Goal: Transaction & Acquisition: Purchase product/service

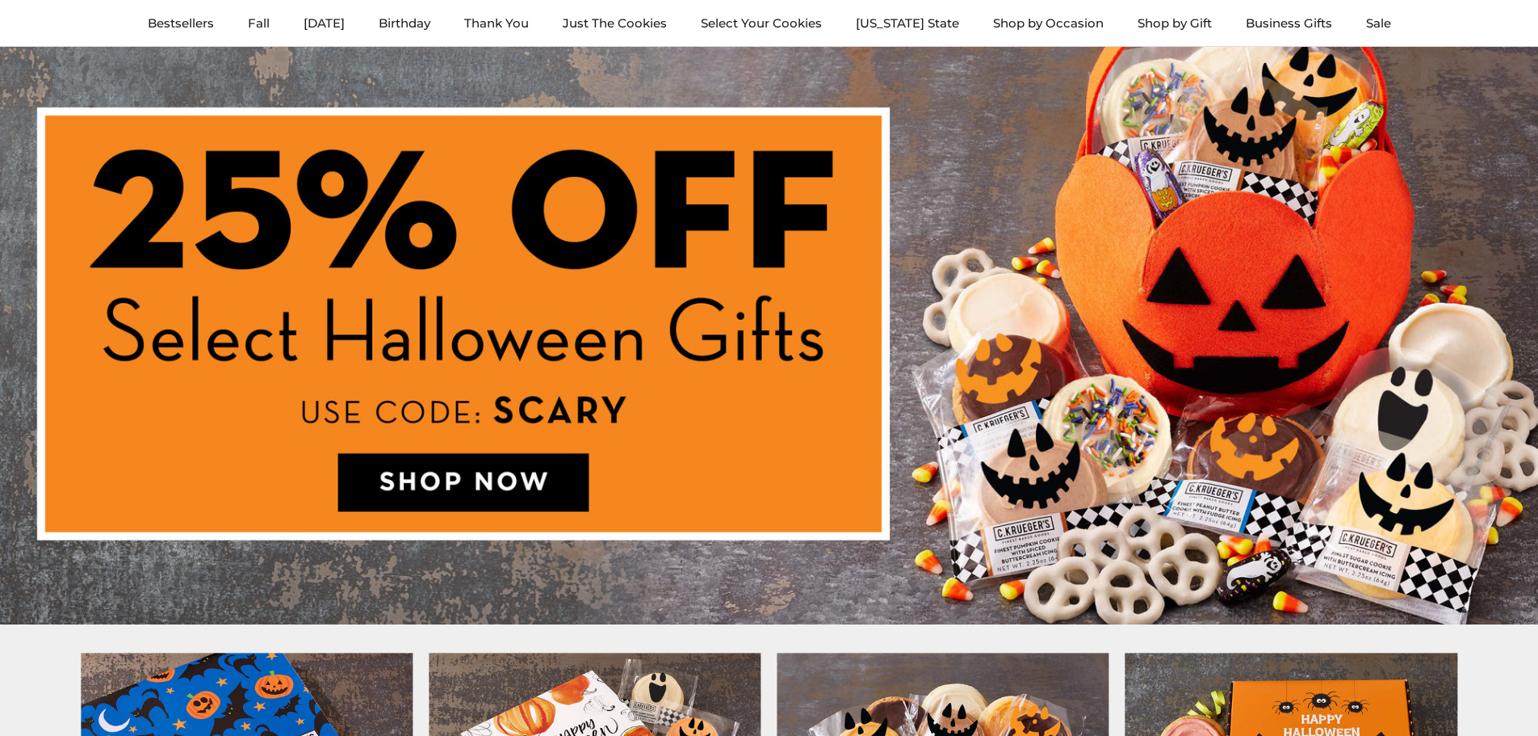
scroll to position [81, 0]
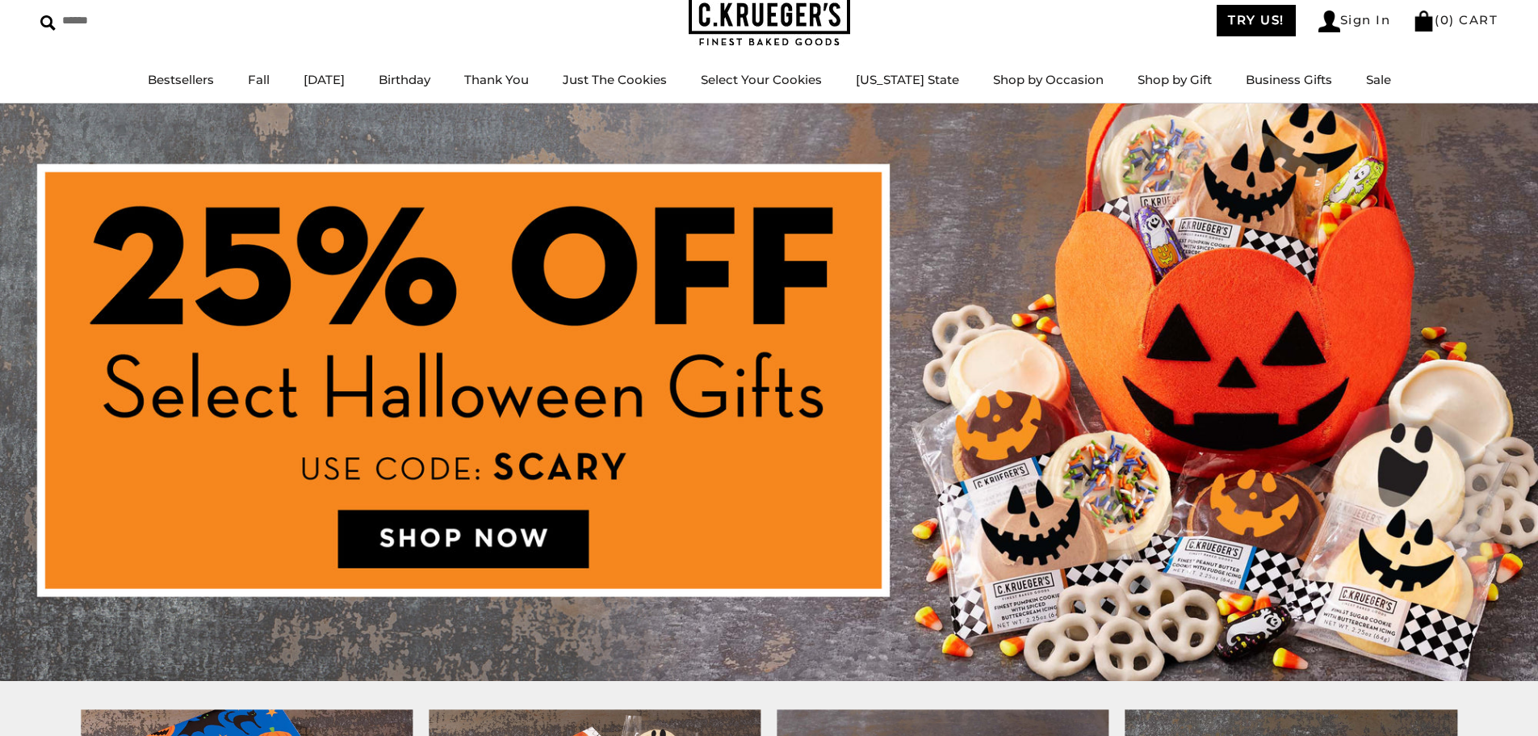
click at [482, 527] on img at bounding box center [769, 391] width 1538 height 577
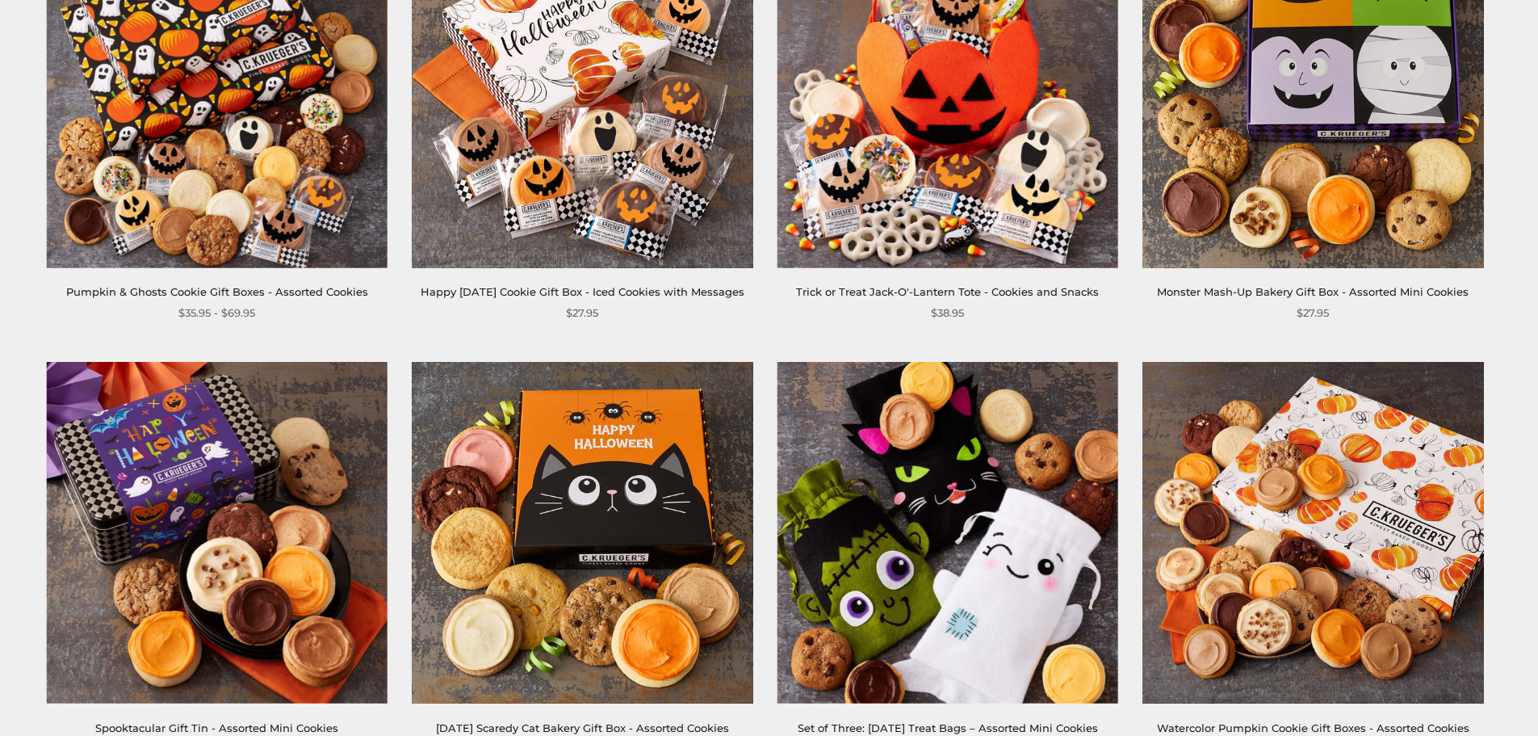
scroll to position [888, 0]
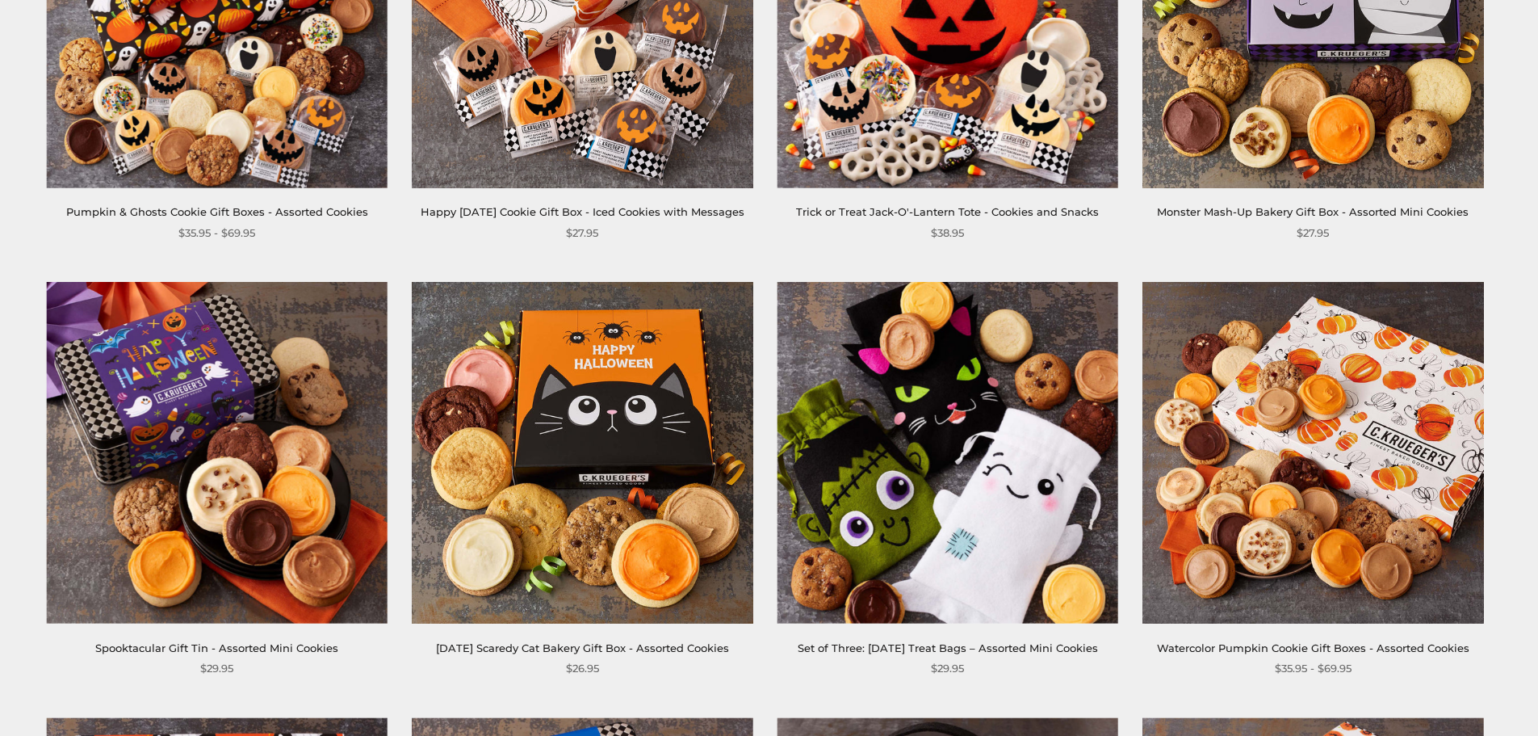
click at [286, 645] on link "Spooktacular Gift Tin - Assorted Mini Cookies" at bounding box center [216, 647] width 243 height 13
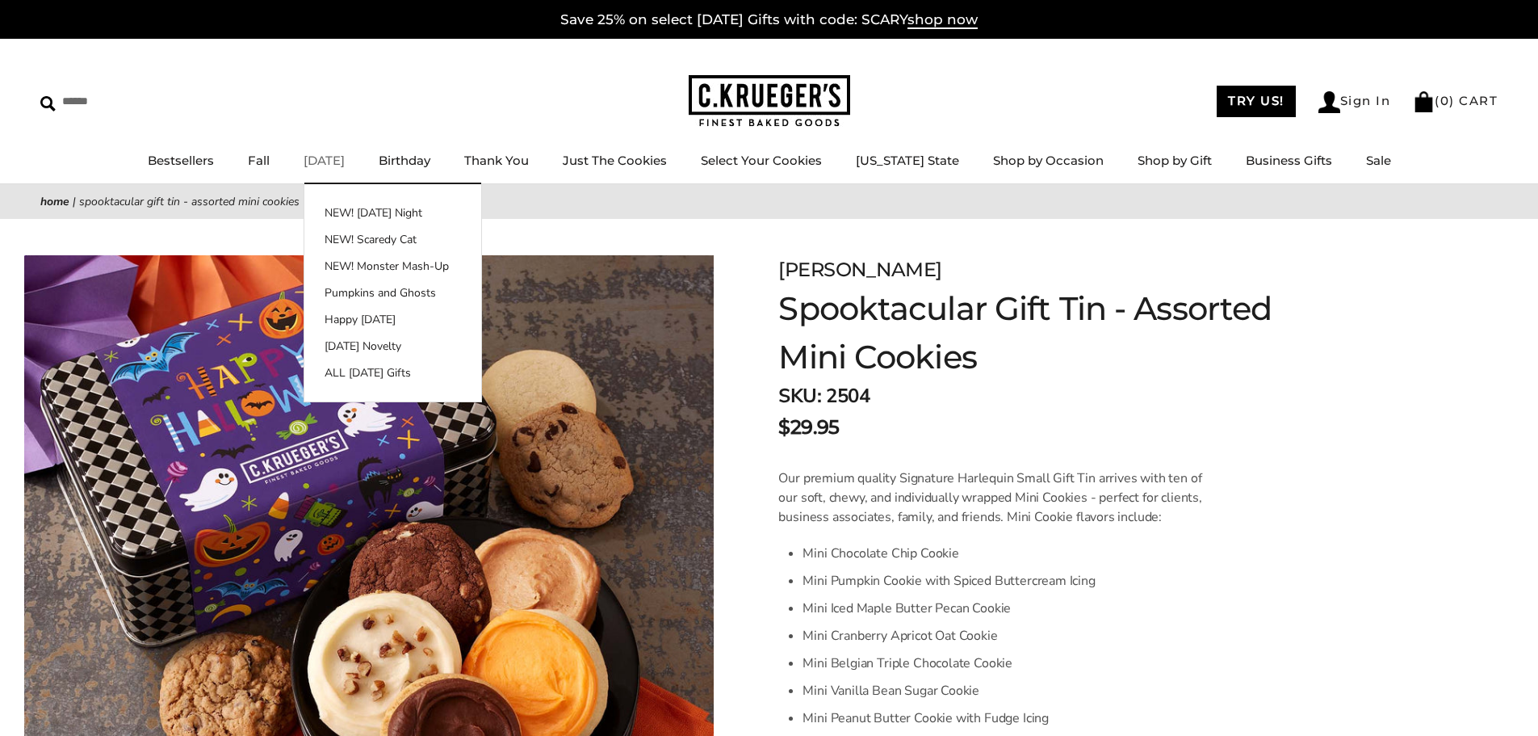
click at [345, 165] on link "[DATE]" at bounding box center [324, 160] width 41 height 15
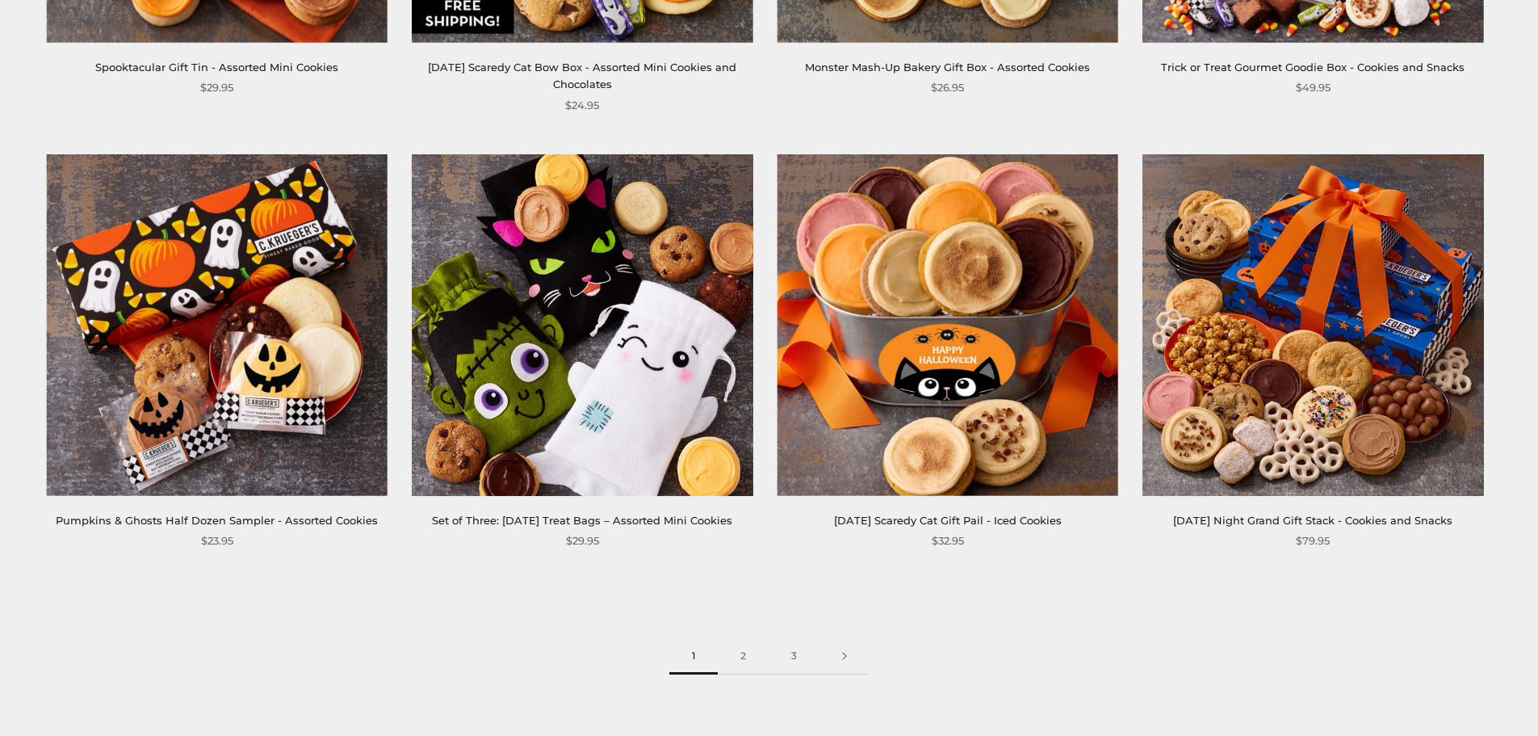
scroll to position [2422, 0]
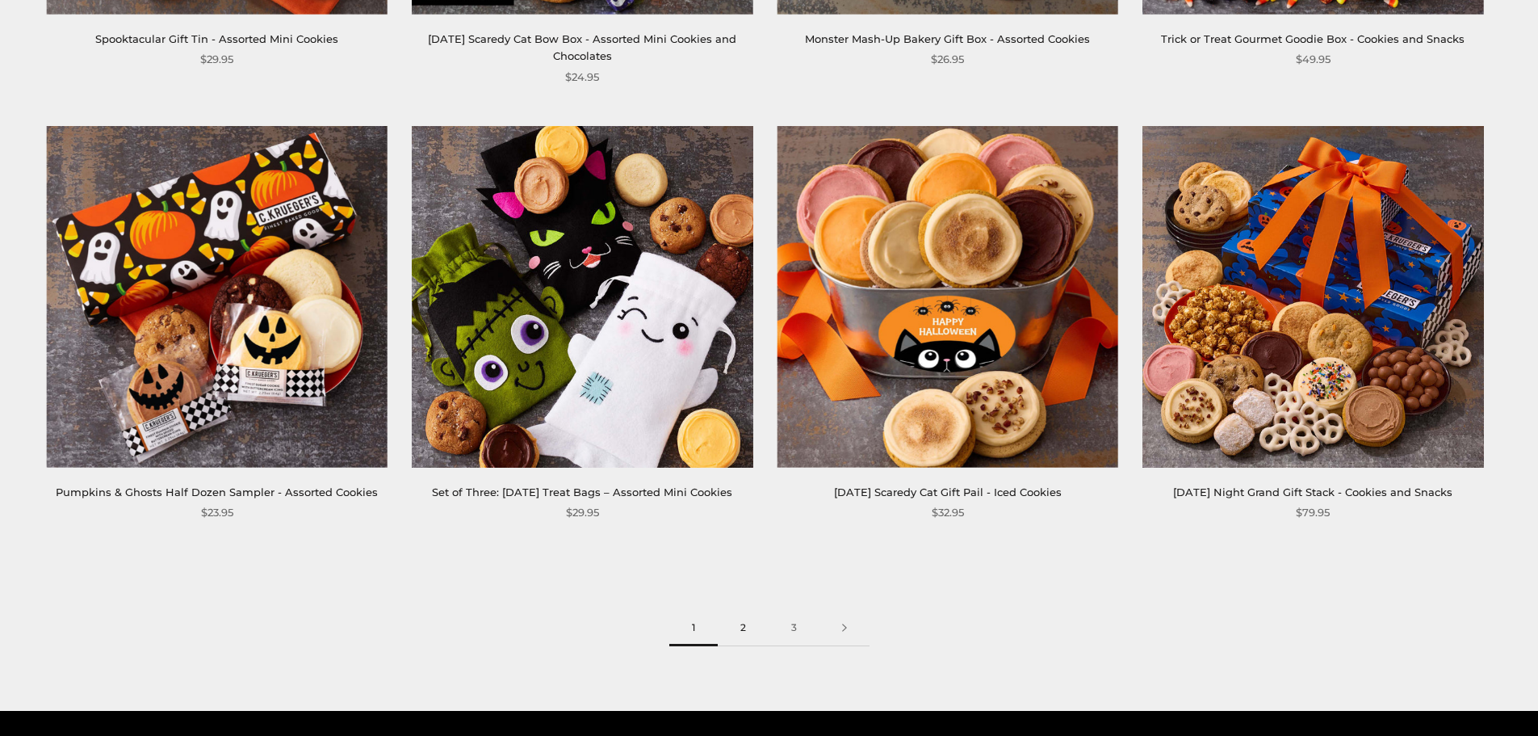
click at [743, 646] on link "2" at bounding box center [743, 628] width 51 height 36
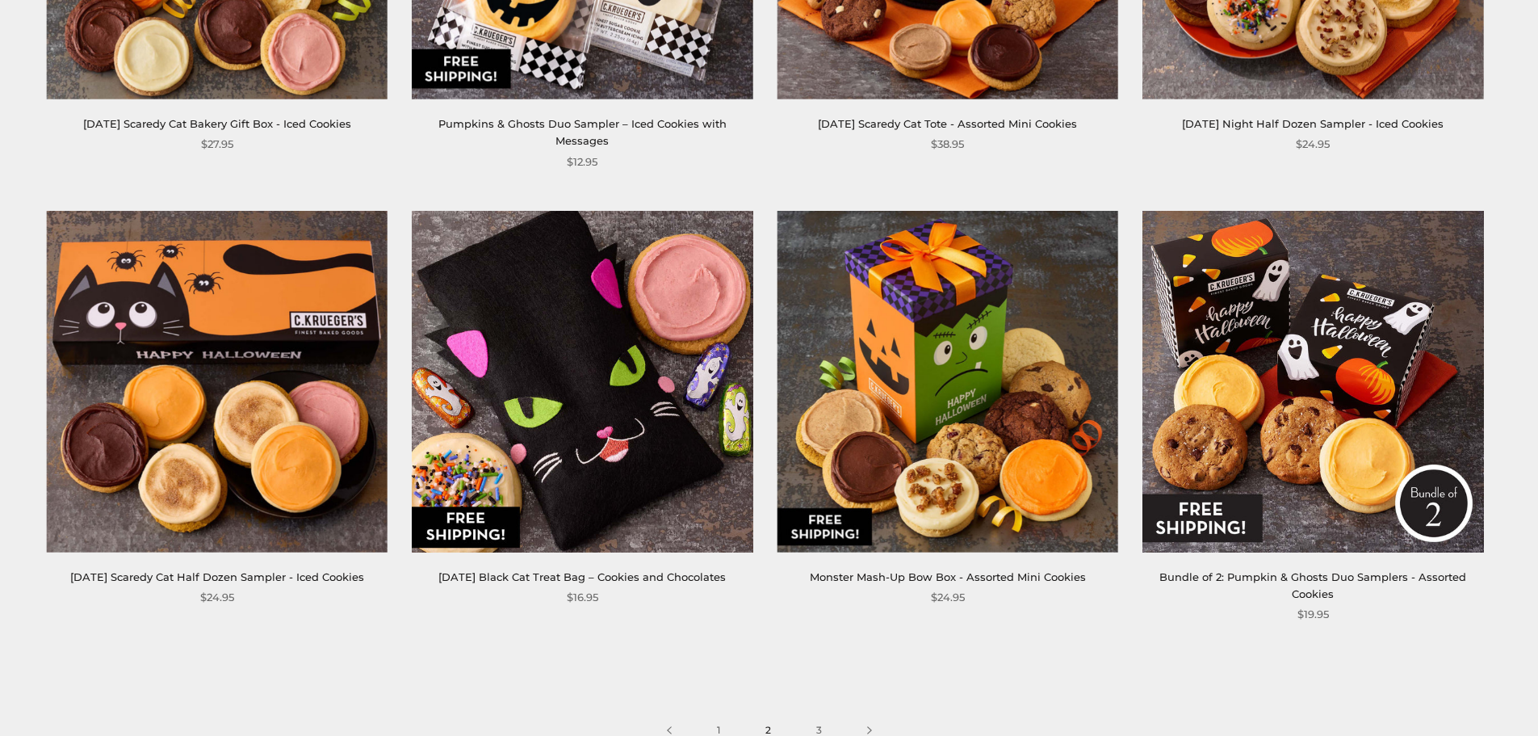
scroll to position [2342, 0]
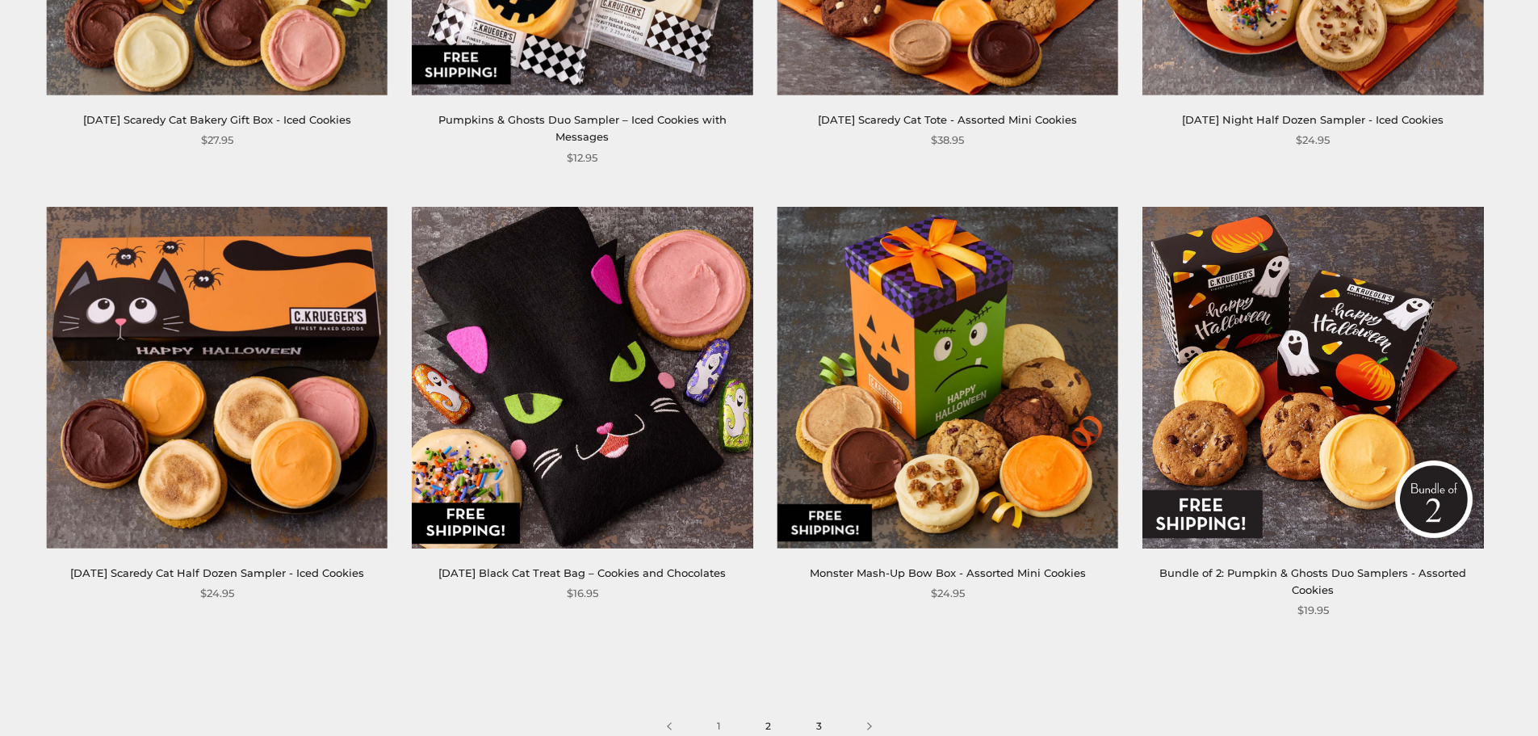
click at [816, 708] on link "3" at bounding box center [819, 726] width 51 height 36
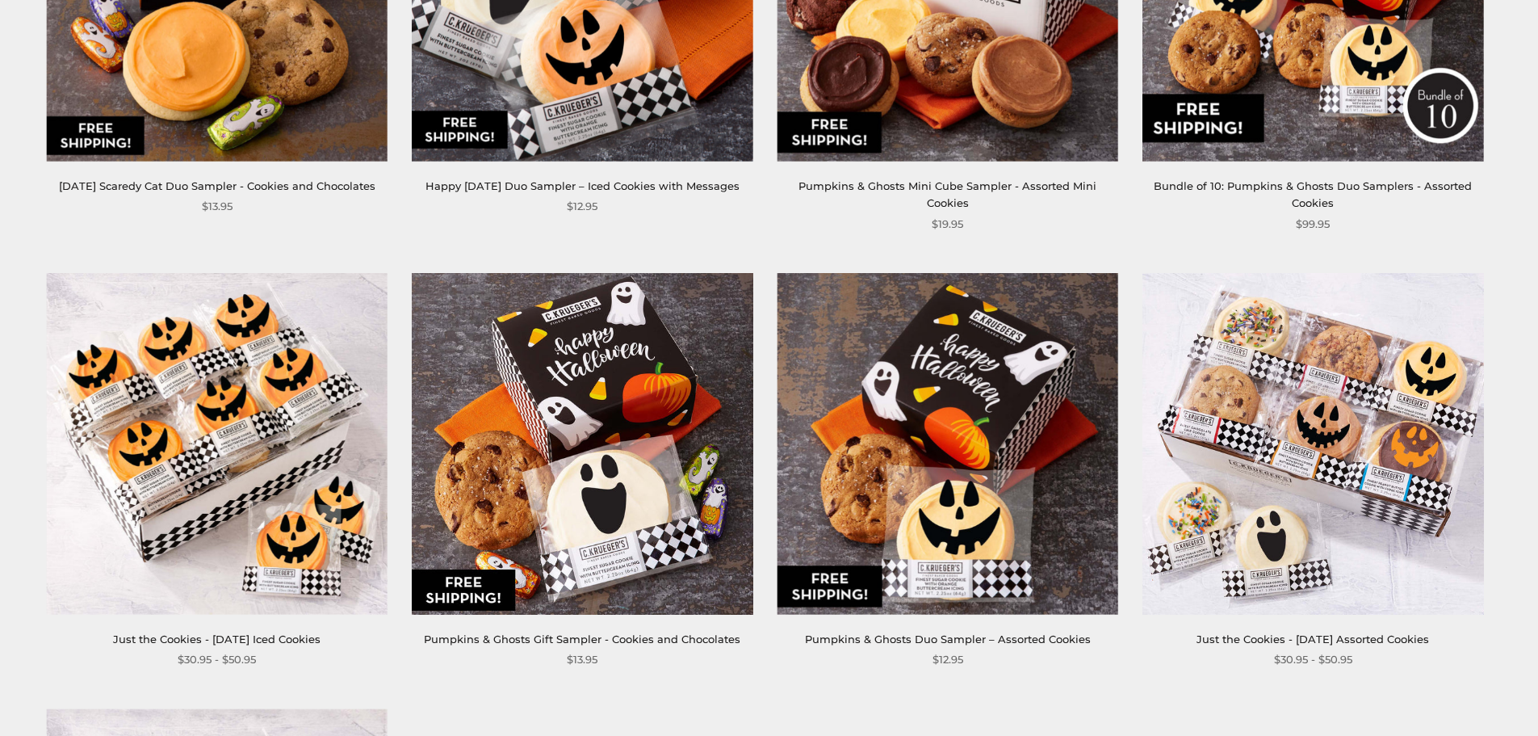
scroll to position [646, 0]
